Goal: Check status: Check status

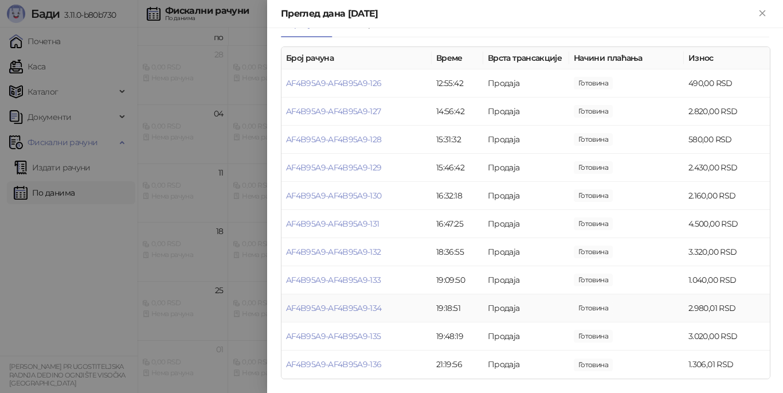
scroll to position [122, 0]
click at [580, 368] on span "Готовина" at bounding box center [593, 364] width 39 height 13
click at [348, 368] on link "AF4B95A9-AF4B95A9-136" at bounding box center [334, 364] width 96 height 10
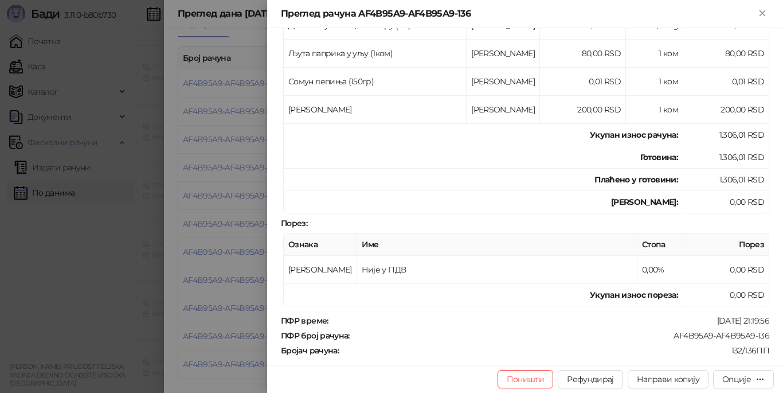
scroll to position [155, 0]
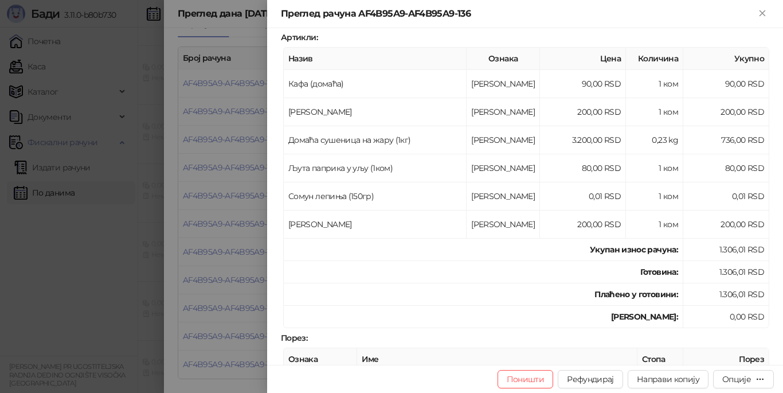
click at [67, 194] on div at bounding box center [391, 196] width 783 height 393
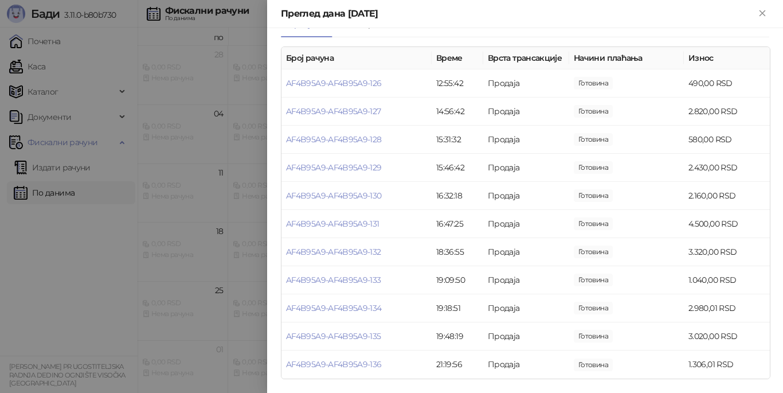
drag, startPoint x: 54, startPoint y: 197, endPoint x: 62, endPoint y: 173, distance: 25.8
click at [54, 197] on div at bounding box center [391, 196] width 783 height 393
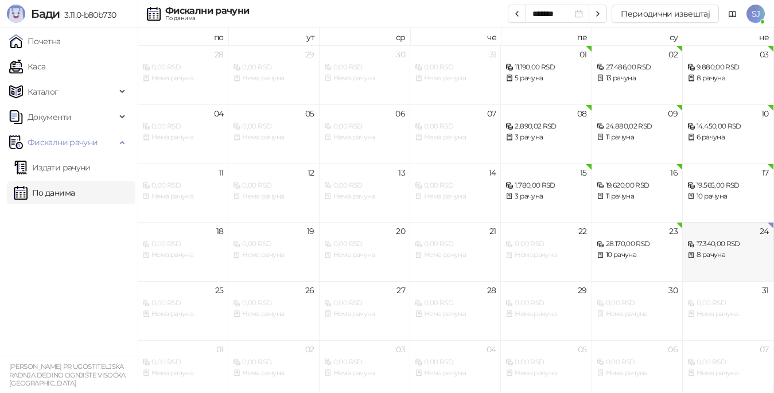
click at [711, 252] on div "8 рачуна" at bounding box center [727, 254] width 81 height 11
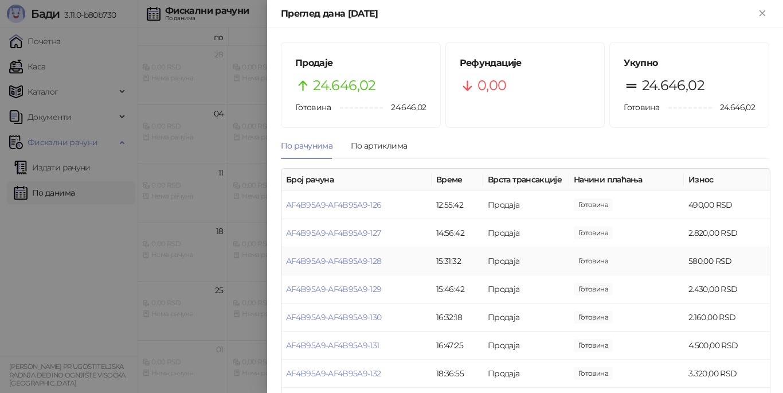
scroll to position [122, 0]
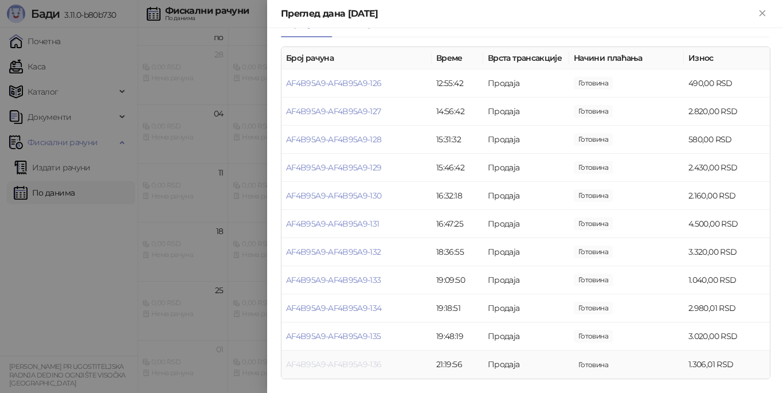
click at [324, 364] on link "AF4B95A9-AF4B95A9-136" at bounding box center [334, 364] width 96 height 10
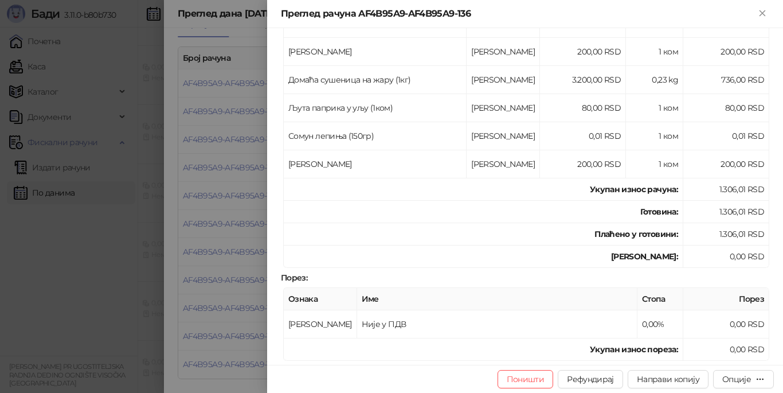
scroll to position [213, 0]
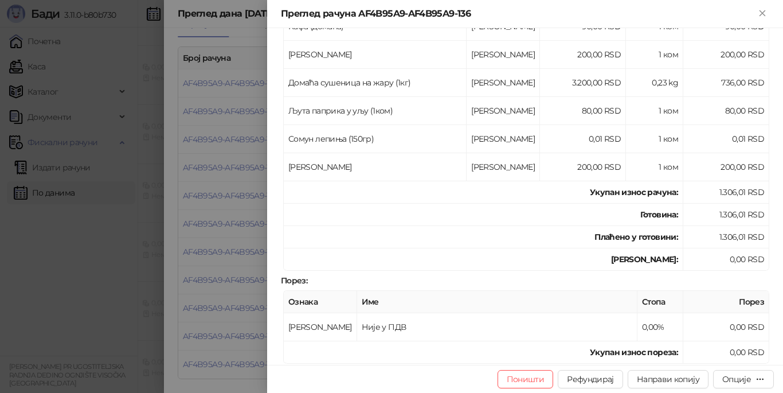
click at [72, 195] on div at bounding box center [391, 196] width 783 height 393
click at [48, 44] on div at bounding box center [391, 196] width 783 height 393
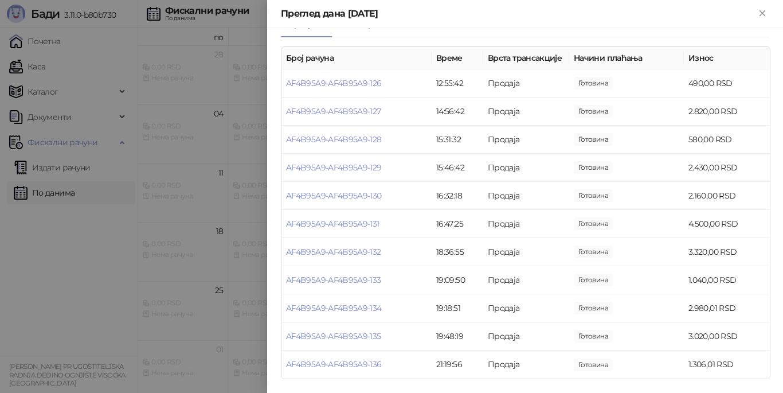
click at [48, 42] on div at bounding box center [391, 196] width 783 height 393
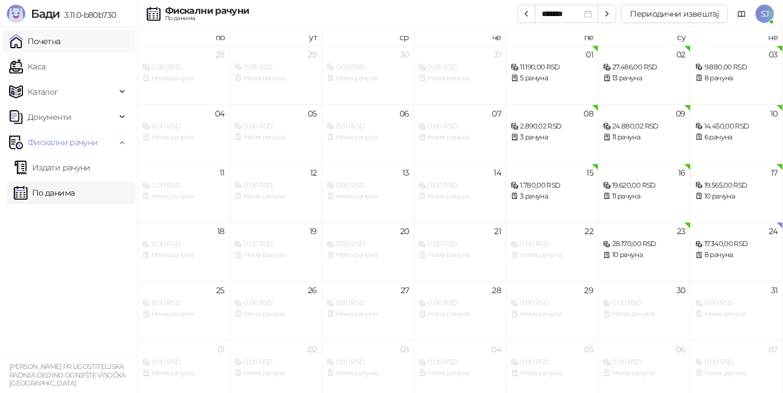
click at [44, 44] on link "Почетна" at bounding box center [35, 41] width 52 height 23
